Goal: Information Seeking & Learning: Learn about a topic

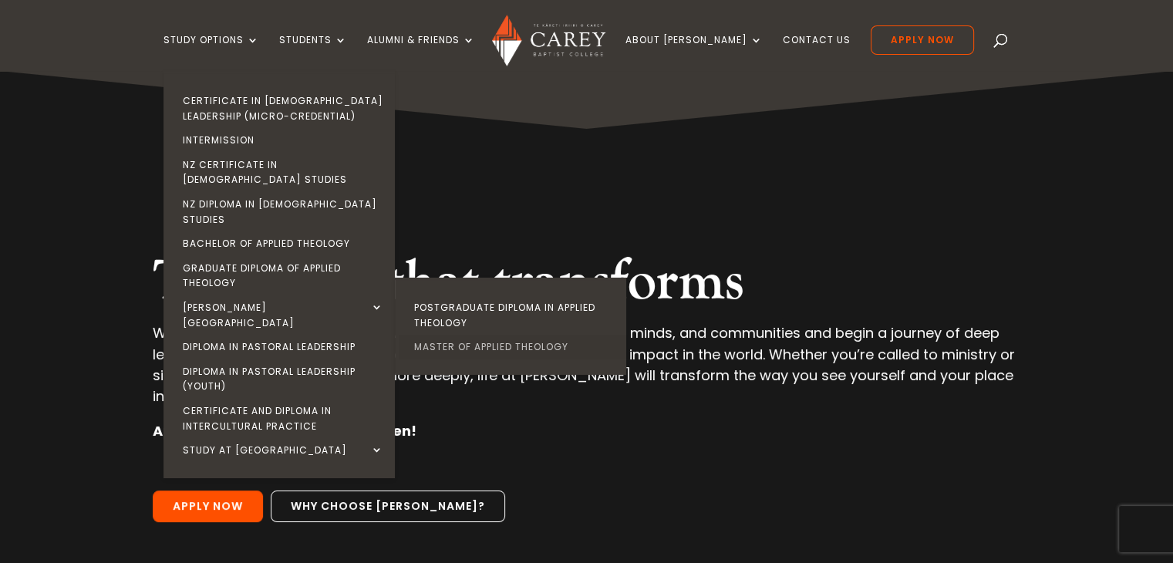
click at [503, 335] on link "Master of Applied Theology" at bounding box center [514, 347] width 231 height 25
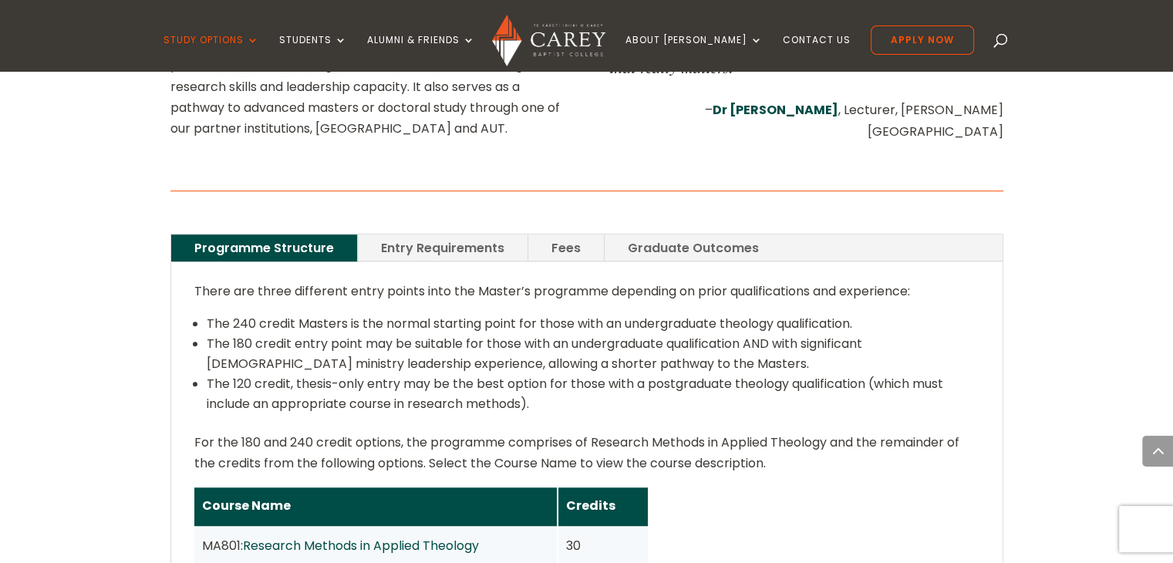
scroll to position [1002, 0]
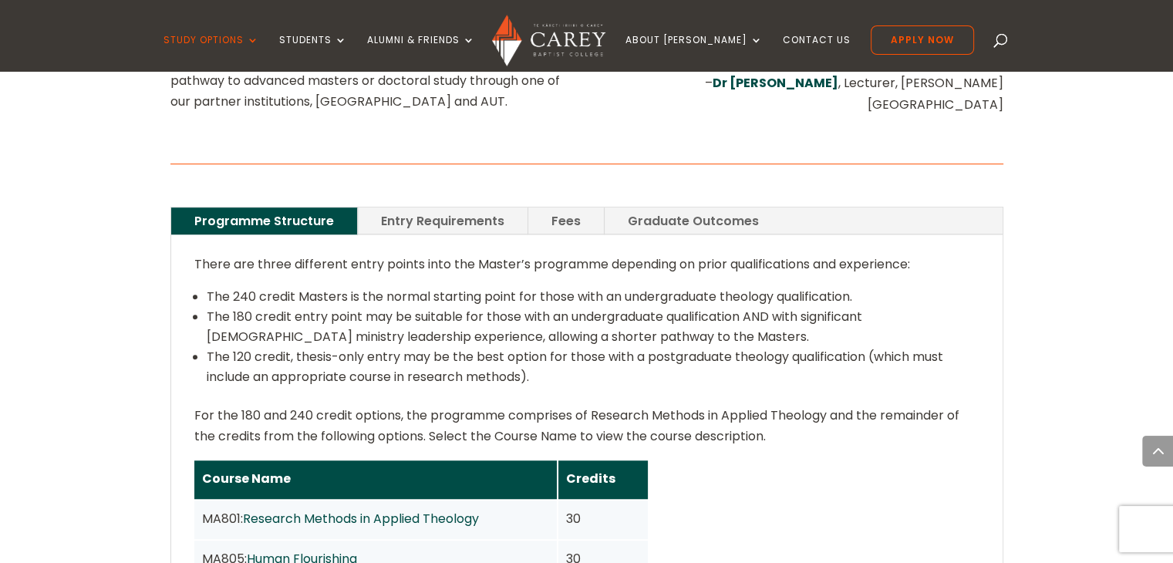
click at [432, 207] on link "Entry Requirements" at bounding box center [443, 220] width 170 height 27
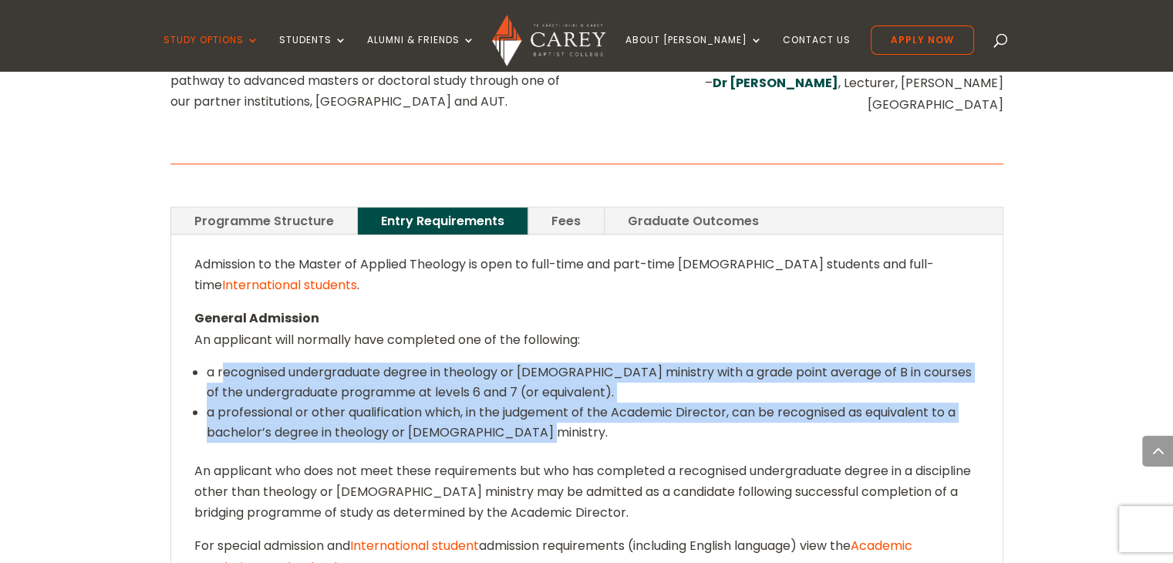
drag, startPoint x: 225, startPoint y: 350, endPoint x: 957, endPoint y: 411, distance: 734.9
click at [957, 411] on ul "a recognised undergraduate degree in theology or [DEMOGRAPHIC_DATA] ministry wi…" at bounding box center [586, 411] width 785 height 98
click at [560, 207] on link "Fees" at bounding box center [566, 220] width 76 height 27
